Goal: Transaction & Acquisition: Book appointment/travel/reservation

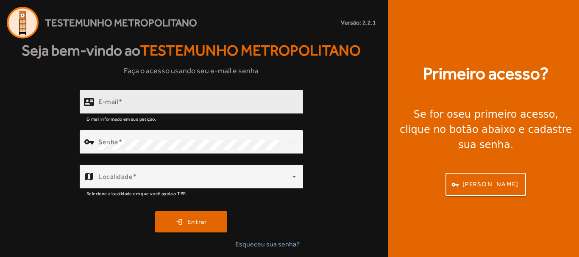
click at [121, 103] on span at bounding box center [120, 102] width 4 height 8
click at [121, 103] on input "E-mail" at bounding box center [197, 106] width 198 height 10
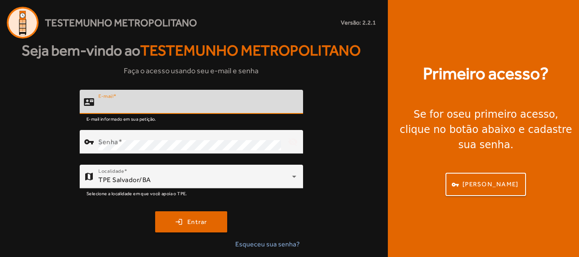
click at [121, 102] on input "E-mail" at bounding box center [197, 106] width 198 height 10
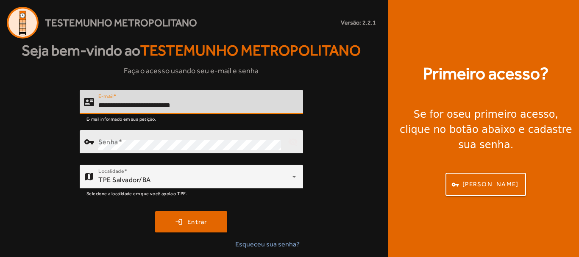
type input "**********"
click at [137, 135] on div "Senha" at bounding box center [189, 142] width 183 height 24
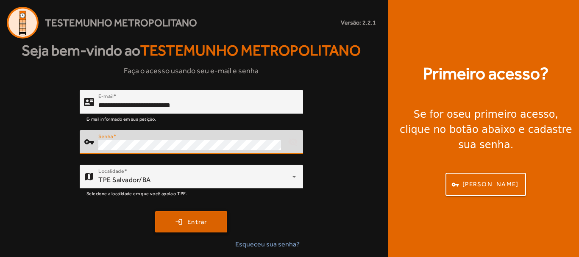
click at [198, 229] on span "submit" at bounding box center [191, 222] width 70 height 20
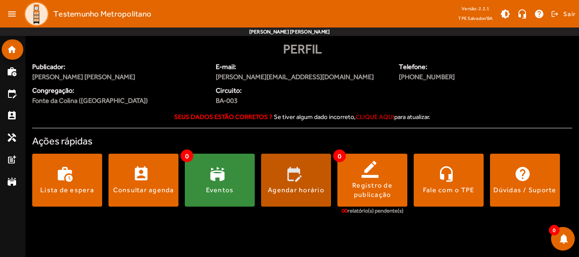
click at [323, 169] on span at bounding box center [296, 180] width 70 height 53
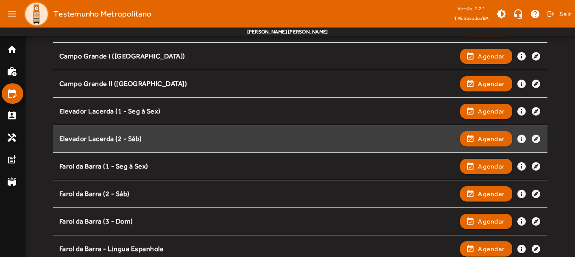
scroll to position [212, 0]
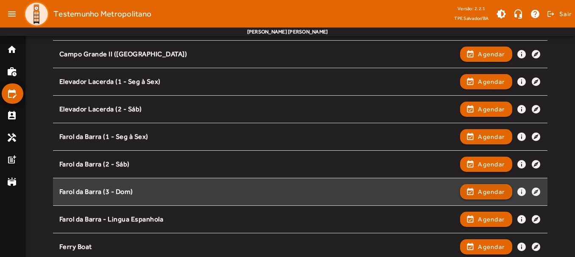
click at [483, 189] on span "Agendar" at bounding box center [491, 192] width 27 height 10
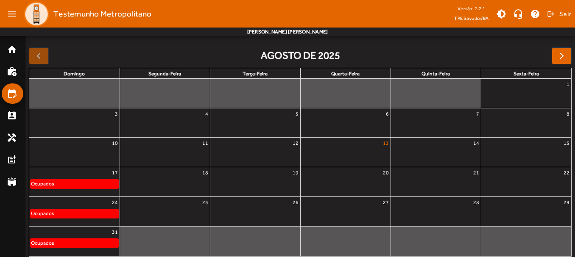
scroll to position [118, 0]
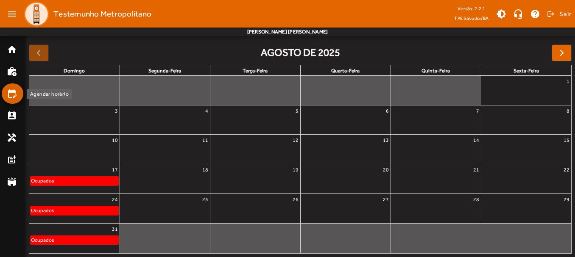
click at [14, 96] on mat-icon "edit_calendar" at bounding box center [12, 94] width 10 height 10
click at [44, 50] on div at bounding box center [39, 53] width 20 height 17
click at [14, 95] on mat-icon "edit_calendar" at bounding box center [12, 94] width 10 height 10
click at [13, 95] on mat-icon "edit_calendar" at bounding box center [12, 94] width 10 height 10
click at [6, 46] on mat-list-item "home" at bounding box center [13, 49] width 22 height 20
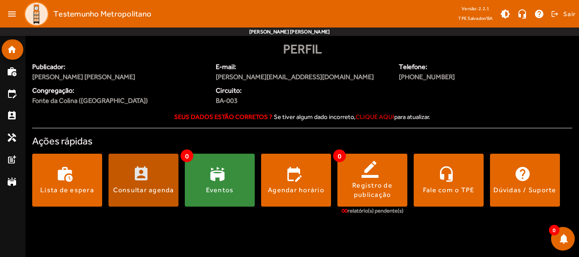
click at [166, 199] on span at bounding box center [144, 180] width 70 height 53
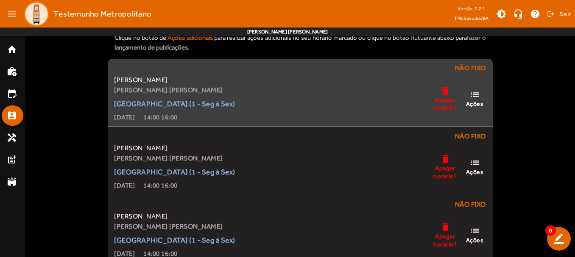
scroll to position [51, 0]
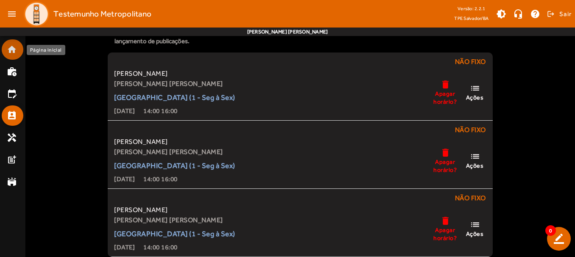
click at [5, 50] on mat-list-item "home" at bounding box center [13, 49] width 22 height 20
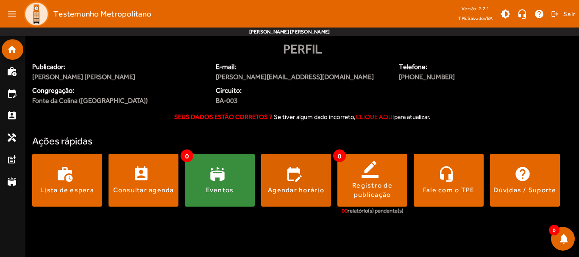
click at [309, 184] on button "edit_calendar Agendar horário" at bounding box center [296, 180] width 70 height 53
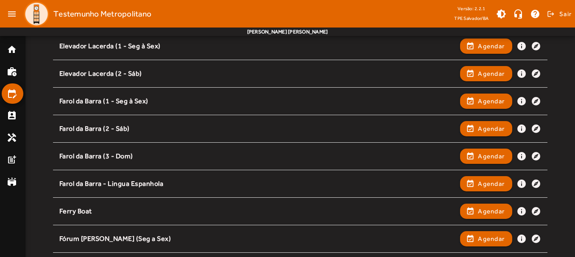
scroll to position [254, 0]
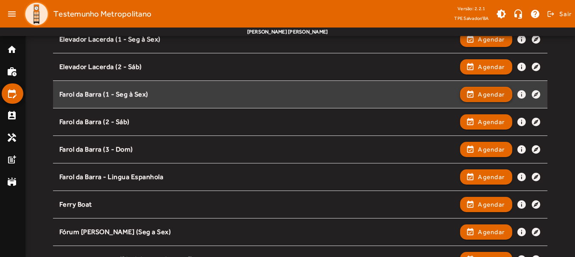
click at [498, 98] on span "Agendar" at bounding box center [491, 94] width 27 height 10
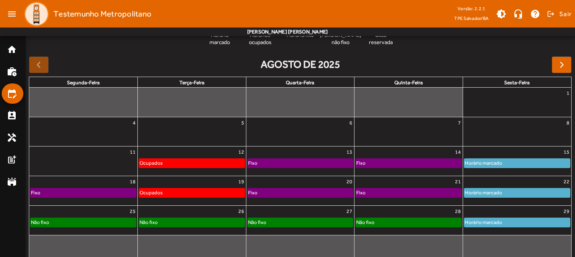
scroll to position [118, 0]
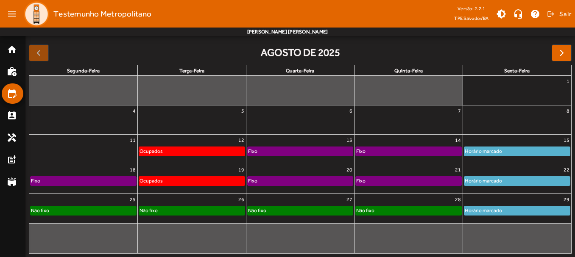
click at [414, 182] on div "Fixo" at bounding box center [409, 181] width 106 height 8
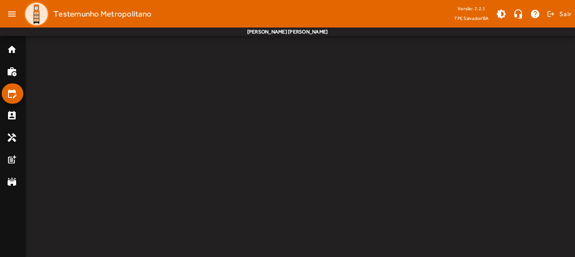
scroll to position [0, 0]
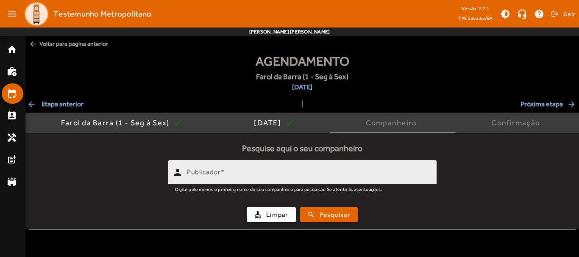
click at [299, 173] on input "Publicador" at bounding box center [308, 176] width 243 height 10
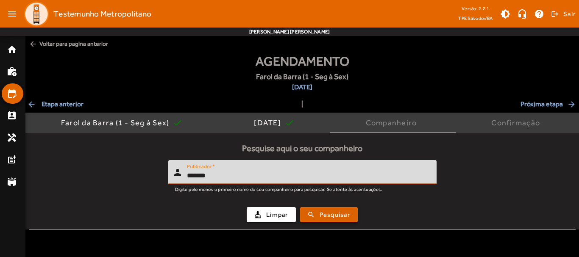
type input "*******"
click at [324, 214] on span "Pesquisar" at bounding box center [335, 215] width 31 height 10
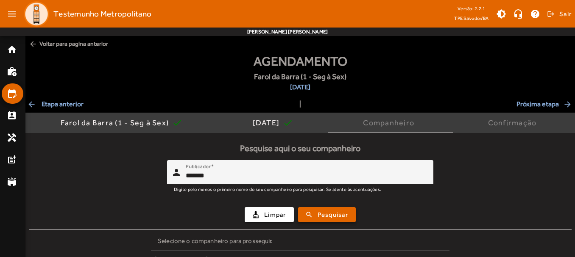
scroll to position [83, 0]
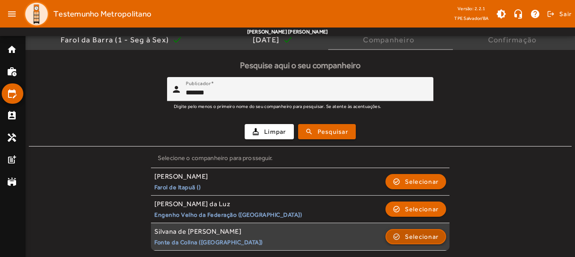
click at [428, 240] on span "Selecionar" at bounding box center [422, 237] width 34 height 10
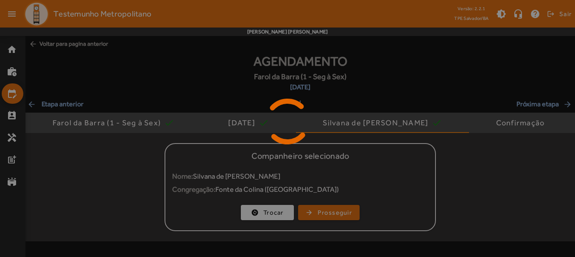
scroll to position [0, 0]
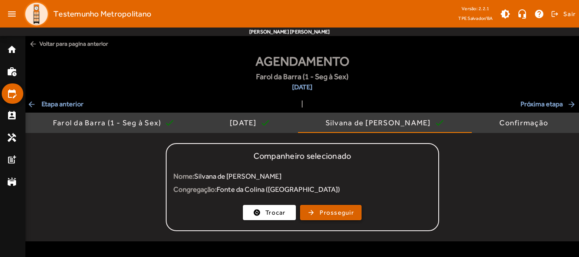
click at [330, 215] on span "Prosseguir" at bounding box center [337, 213] width 34 height 10
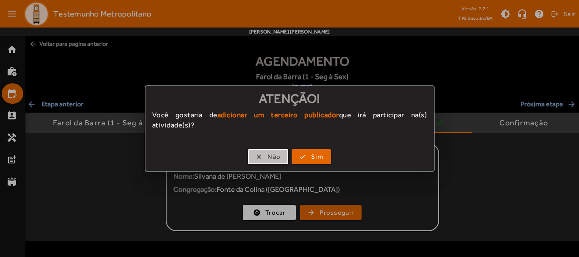
click at [267, 161] on span "button" at bounding box center [268, 157] width 39 height 20
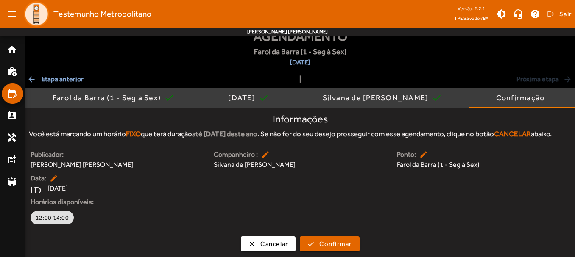
scroll to position [37, 0]
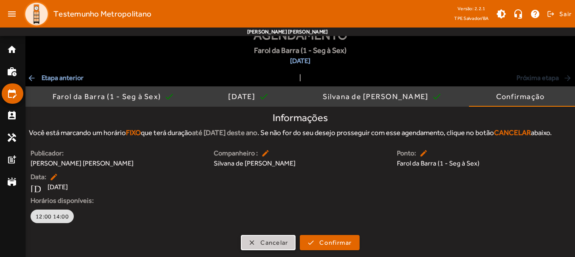
click at [262, 247] on span "Cancelar" at bounding box center [274, 243] width 28 height 10
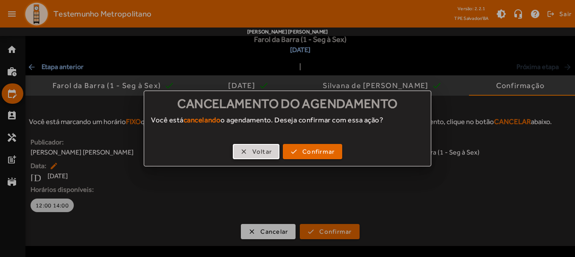
click at [267, 150] on span "Voltar" at bounding box center [262, 152] width 20 height 10
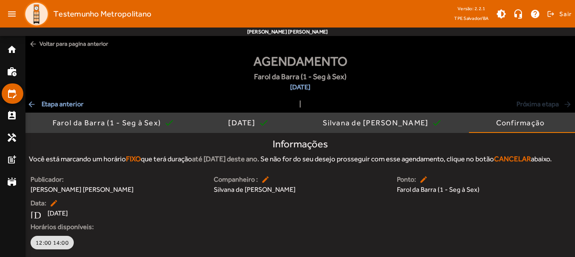
scroll to position [37, 0]
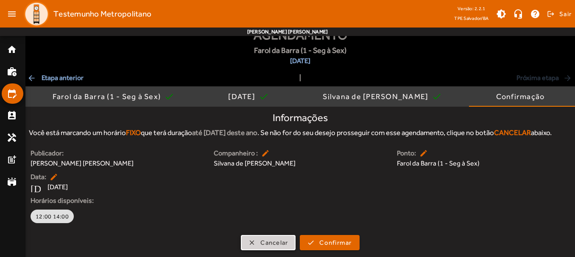
click at [274, 247] on span "Cancelar" at bounding box center [274, 243] width 28 height 10
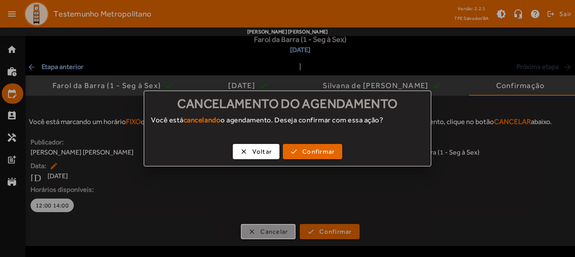
scroll to position [0, 0]
click at [321, 150] on span "Confirmar" at bounding box center [318, 152] width 32 height 10
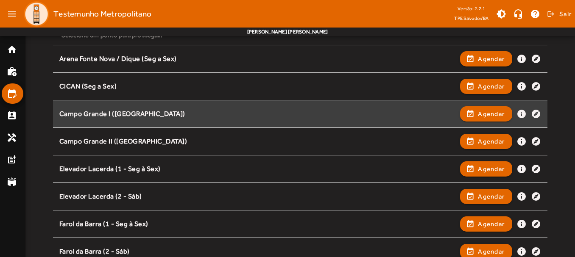
scroll to position [212, 0]
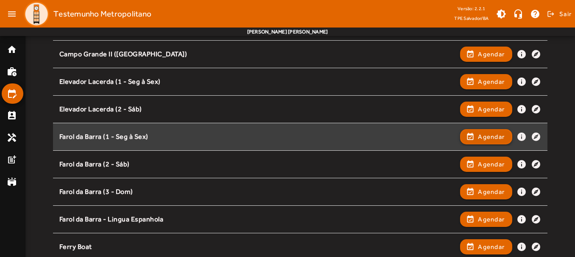
click at [463, 132] on span "button" at bounding box center [486, 137] width 50 height 20
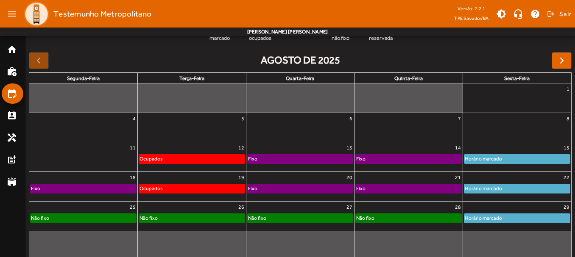
scroll to position [118, 0]
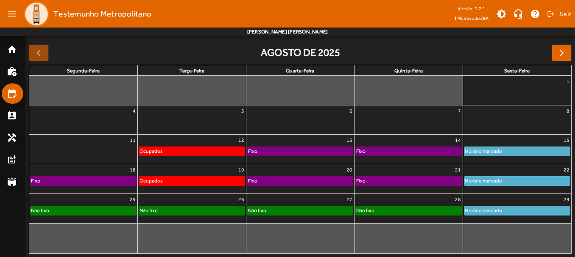
click at [432, 206] on link "Não fixo" at bounding box center [408, 210] width 106 height 9
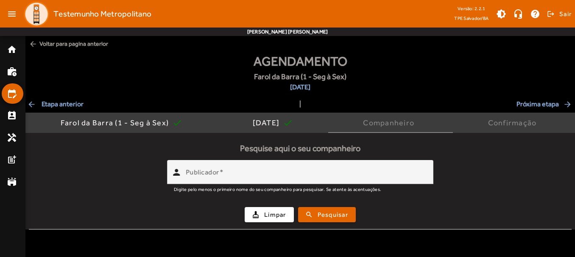
scroll to position [0, 0]
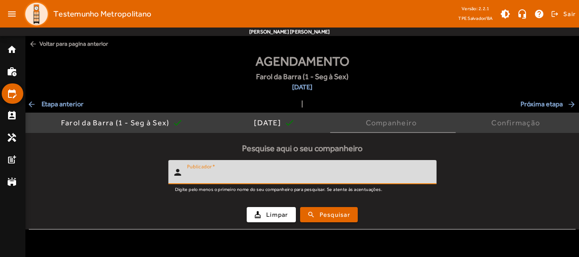
click at [336, 179] on input "Publicador" at bounding box center [308, 176] width 243 height 10
type input "*******"
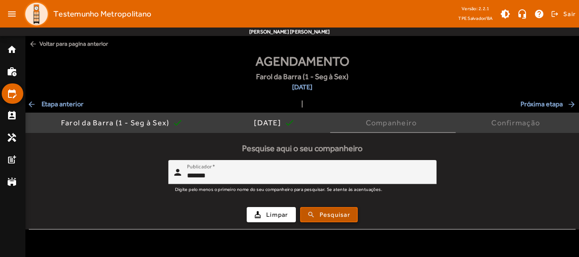
click at [342, 210] on span "Pesquisar" at bounding box center [335, 215] width 31 height 10
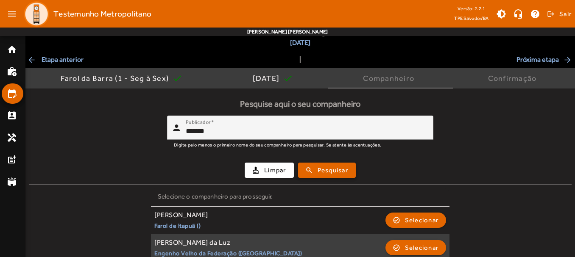
scroll to position [83, 0]
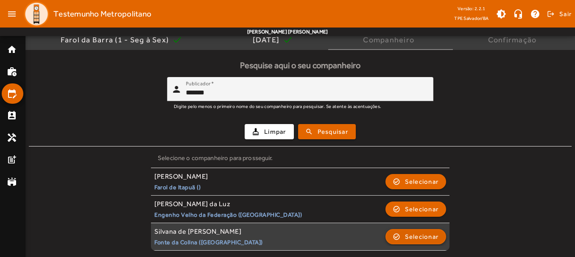
click at [417, 240] on span "Selecionar" at bounding box center [422, 237] width 34 height 10
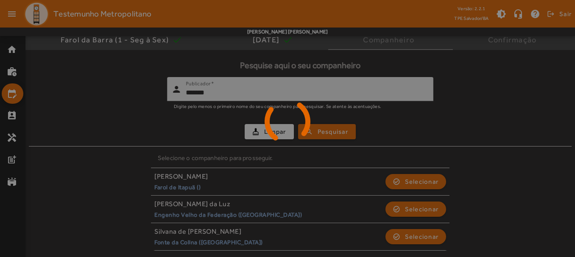
scroll to position [0, 0]
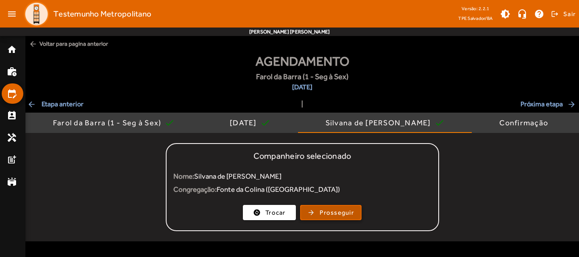
click at [329, 211] on span "Prosseguir" at bounding box center [337, 213] width 34 height 10
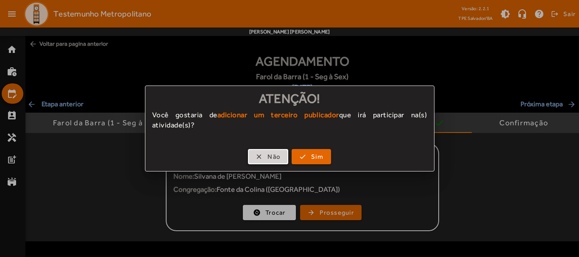
click at [277, 159] on span "Não" at bounding box center [274, 157] width 13 height 10
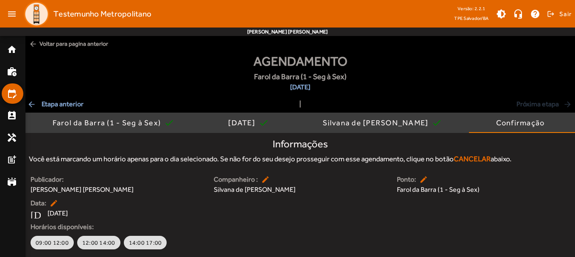
scroll to position [26, 0]
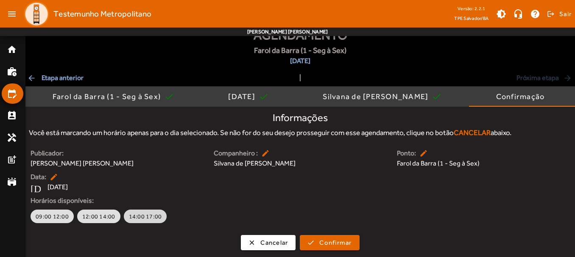
click at [149, 214] on span "14:00 17:00" at bounding box center [145, 216] width 33 height 8
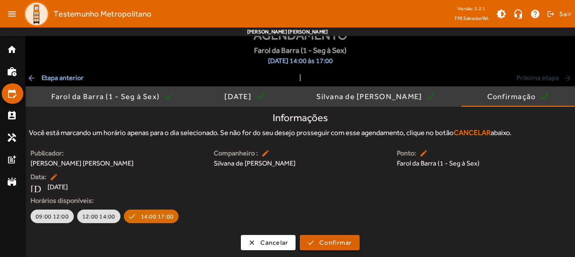
click at [338, 239] on span "Confirmar" at bounding box center [335, 243] width 32 height 10
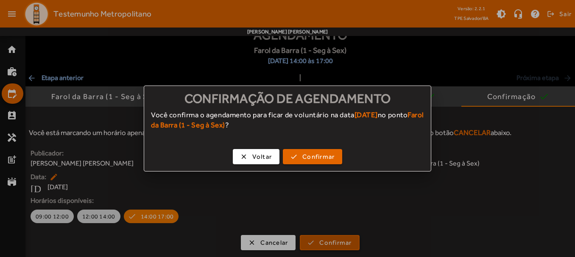
scroll to position [0, 0]
click at [308, 163] on span "button" at bounding box center [313, 157] width 58 height 20
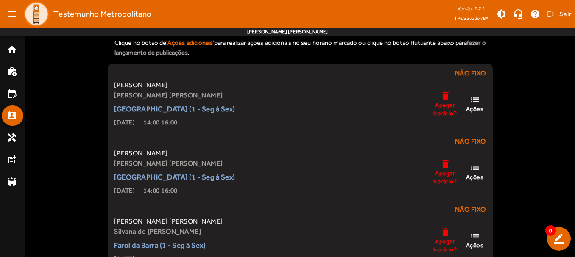
scroll to position [119, 0]
